Goal: Task Accomplishment & Management: Use online tool/utility

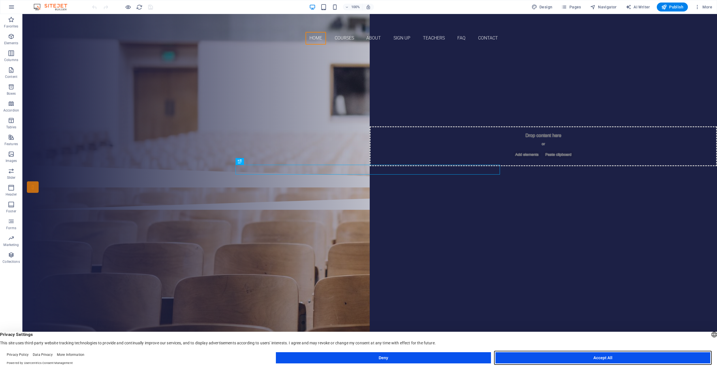
click at [586, 357] on button "Accept All" at bounding box center [603, 357] width 215 height 11
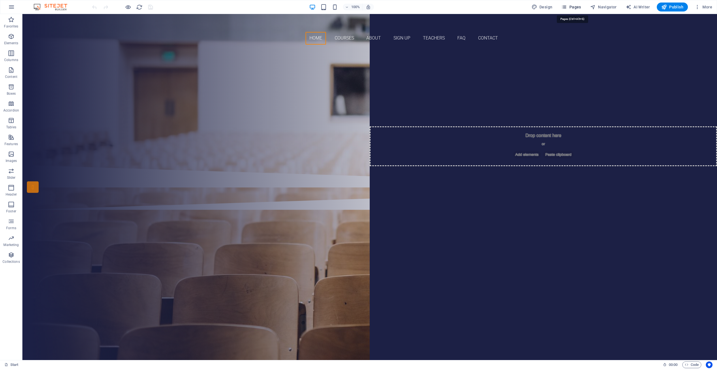
click at [576, 6] on span "Pages" at bounding box center [572, 7] width 20 height 6
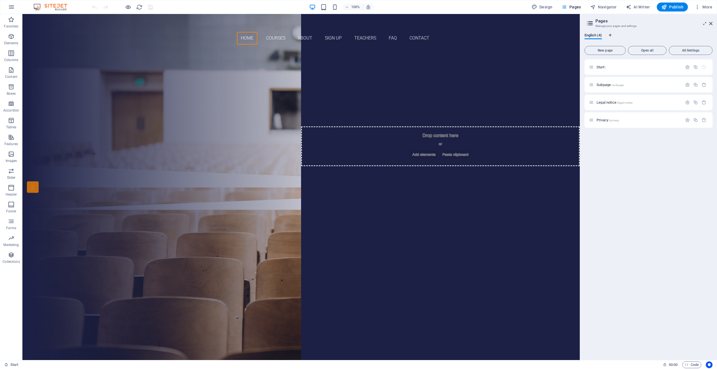
click at [500, 5] on div "100% Design Pages Navigator AI Writer Publish More" at bounding box center [403, 7] width 624 height 9
click at [545, 8] on span "Design" at bounding box center [542, 7] width 21 height 6
select select "px"
select select "300"
select select "px"
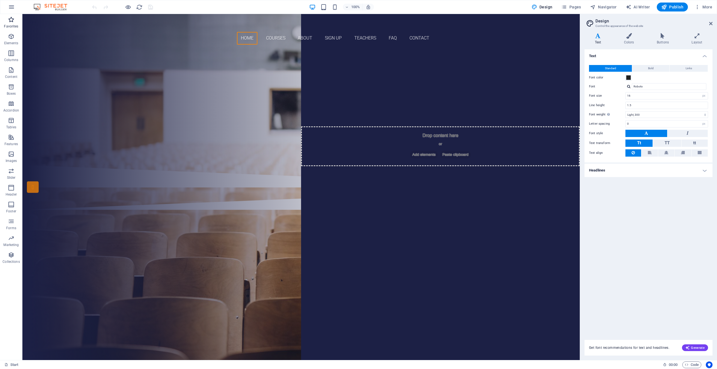
click at [10, 21] on icon "button" at bounding box center [11, 19] width 7 height 7
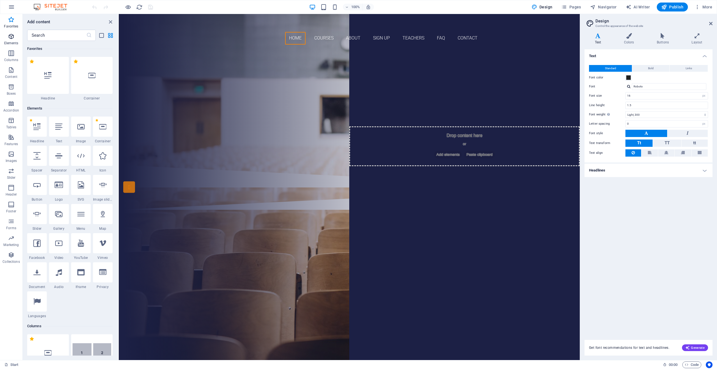
click at [10, 38] on icon "button" at bounding box center [11, 36] width 7 height 7
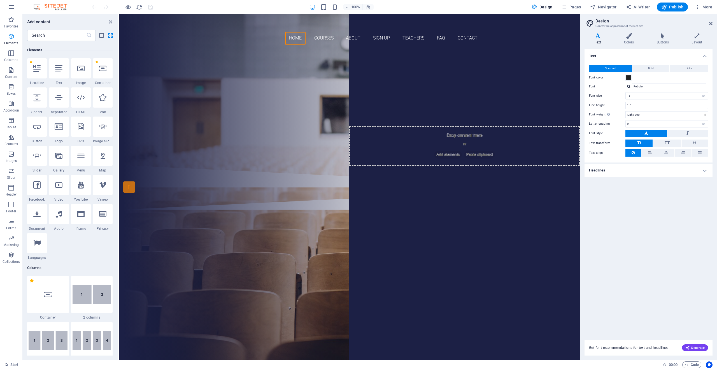
scroll to position [60, 0]
click at [10, 62] on p "Columns" at bounding box center [11, 60] width 14 height 4
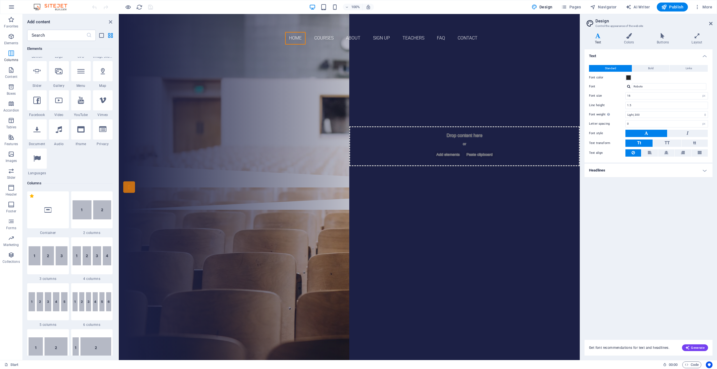
scroll to position [277, 0]
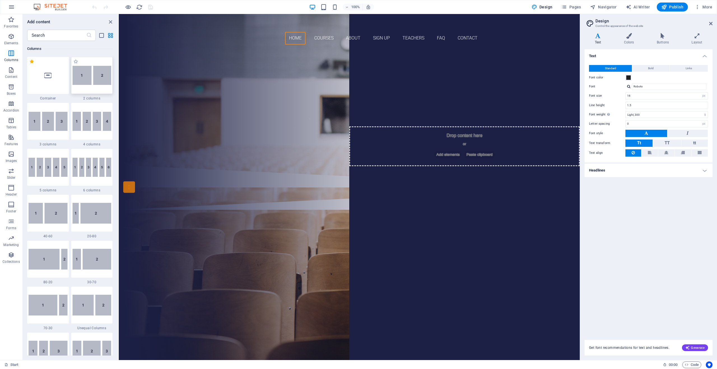
click at [91, 80] on img at bounding box center [92, 75] width 39 height 19
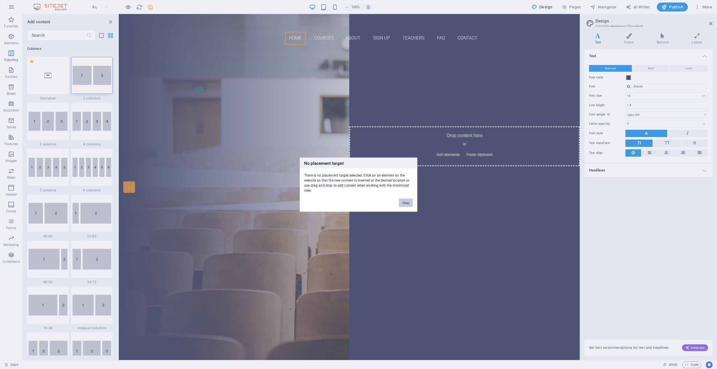
click at [405, 200] on button "Okay" at bounding box center [406, 202] width 14 height 8
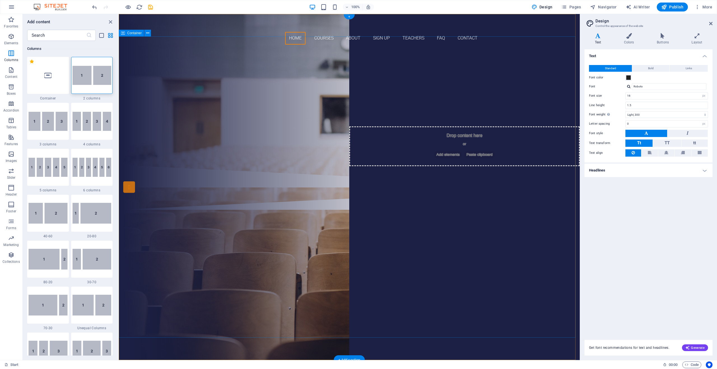
click at [239, 83] on div "Are you ready to learn new languages? Join our Language School Our Courses Sign…" at bounding box center [349, 107] width 461 height 116
click at [242, 125] on div "Are you ready to learn new languages? Join our Language School Our Courses Sign…" at bounding box center [349, 107] width 461 height 116
click at [83, 88] on div at bounding box center [92, 75] width 42 height 37
select select "rem"
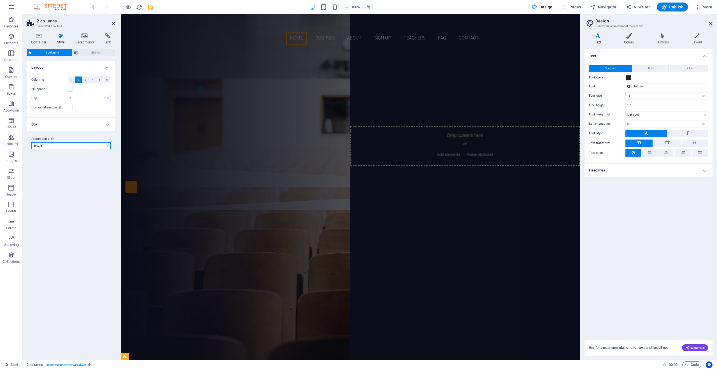
click at [102, 146] on select "default Add preset class" at bounding box center [70, 145] width 79 height 7
click at [31, 142] on select "default Add preset class" at bounding box center [70, 145] width 79 height 7
click at [226, 129] on div "Are you ready to learn new languages? Join our Language School Our Courses Sign…" at bounding box center [350, 107] width 459 height 116
